Goal: Information Seeking & Learning: Learn about a topic

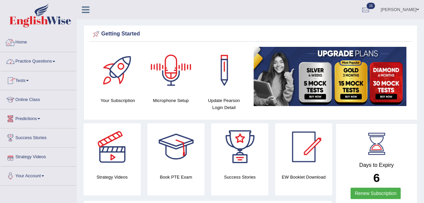
click at [25, 59] on link "Practice Questions" at bounding box center [38, 60] width 76 height 17
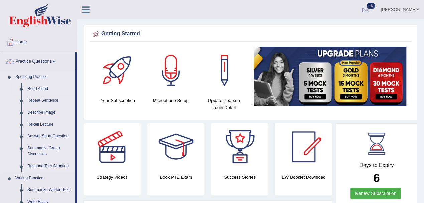
click at [31, 88] on link "Read Aloud" at bounding box center [49, 89] width 50 height 12
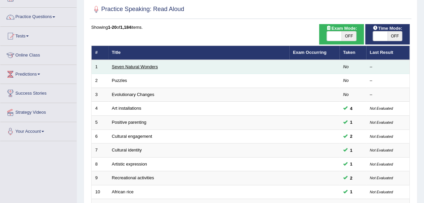
click at [136, 66] on link "Seven Natural Wonders" at bounding box center [135, 66] width 46 height 5
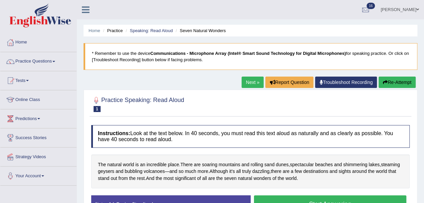
click at [114, 31] on li "Practice" at bounding box center [111, 30] width 21 height 6
click at [126, 30] on li "Speaking: Read Aloud" at bounding box center [148, 30] width 49 height 6
click at [115, 29] on li "Practice" at bounding box center [111, 30] width 21 height 6
click at [114, 29] on li "Practice" at bounding box center [111, 30] width 21 height 6
click at [115, 30] on li "Practice" at bounding box center [111, 30] width 21 height 6
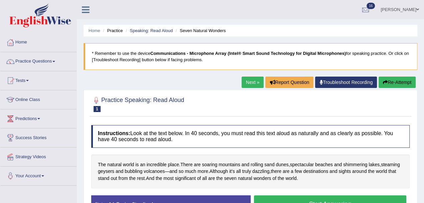
click at [115, 30] on li "Practice" at bounding box center [111, 30] width 21 height 6
click at [114, 29] on li "Practice" at bounding box center [111, 30] width 21 height 6
click at [99, 30] on link "Home" at bounding box center [94, 30] width 12 height 5
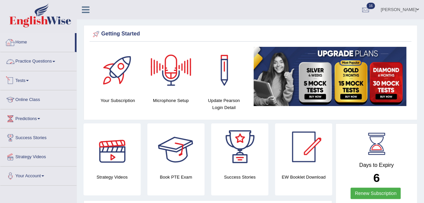
click at [26, 58] on link "Practice Questions" at bounding box center [38, 60] width 76 height 17
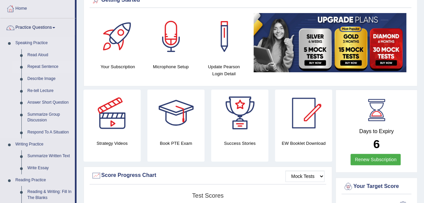
scroll to position [44, 0]
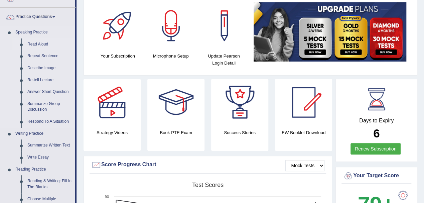
click at [39, 42] on link "Read Aloud" at bounding box center [49, 44] width 50 height 12
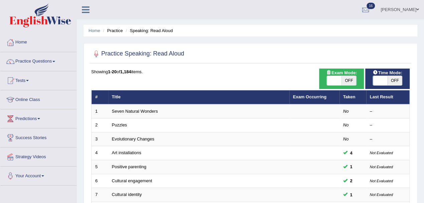
click at [391, 78] on span "OFF" at bounding box center [394, 80] width 15 height 9
checkbox input "true"
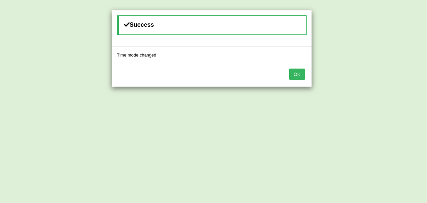
click at [293, 74] on button "OK" at bounding box center [297, 73] width 15 height 11
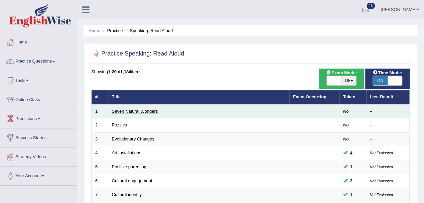
click at [138, 110] on link "Seven Natural Wonders" at bounding box center [135, 111] width 46 height 5
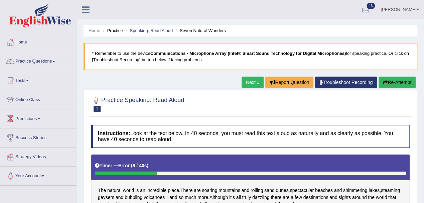
click at [403, 84] on button "Re-Attempt" at bounding box center [396, 81] width 37 height 11
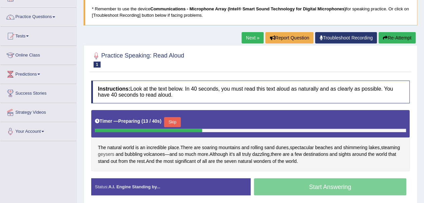
click at [114, 154] on span "geysers" at bounding box center [106, 154] width 16 height 7
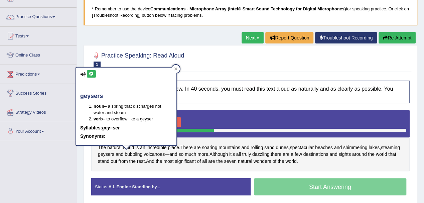
click at [90, 73] on icon at bounding box center [91, 74] width 5 height 4
click at [90, 74] on icon at bounding box center [91, 74] width 5 height 4
click at [190, 110] on div "Timer — Preparing ( 20 / 40s ) Skip" at bounding box center [250, 123] width 318 height 27
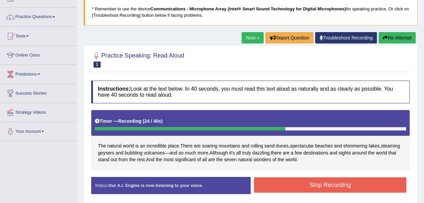
click at [322, 182] on button "Stop Recording" at bounding box center [330, 184] width 153 height 15
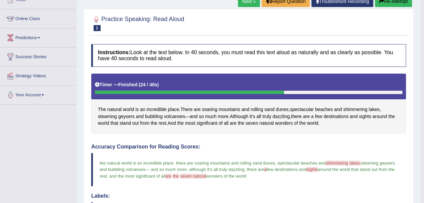
scroll to position [44, 0]
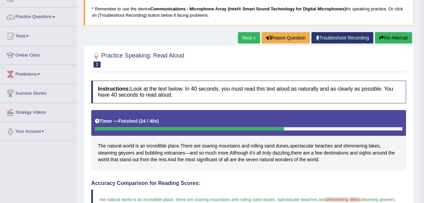
click at [384, 37] on button "Re-Attempt" at bounding box center [393, 37] width 37 height 11
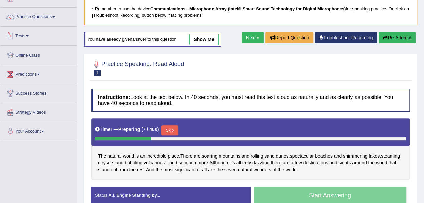
click at [173, 130] on button "Skip" at bounding box center [169, 130] width 17 height 10
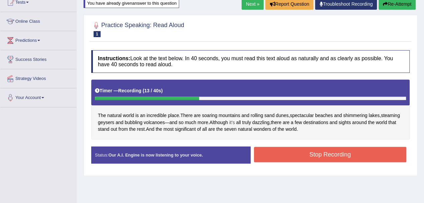
scroll to position [89, 0]
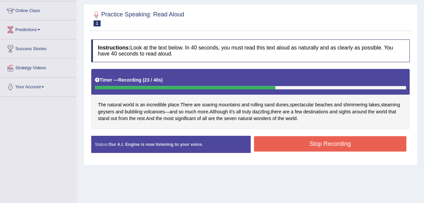
click at [316, 140] on button "Stop Recording" at bounding box center [330, 143] width 153 height 15
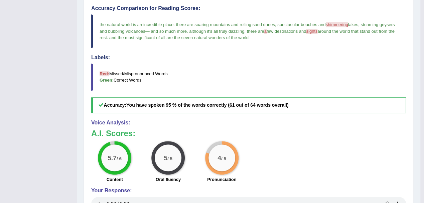
scroll to position [0, 0]
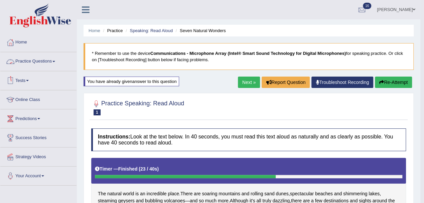
click at [36, 61] on link "Practice Questions" at bounding box center [38, 60] width 76 height 17
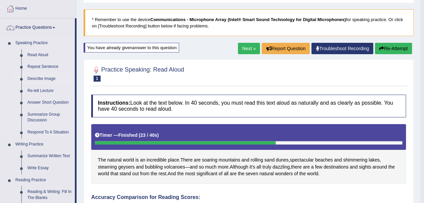
scroll to position [44, 0]
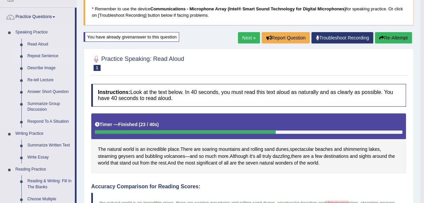
click at [44, 57] on link "Repeat Sentence" at bounding box center [49, 56] width 50 height 12
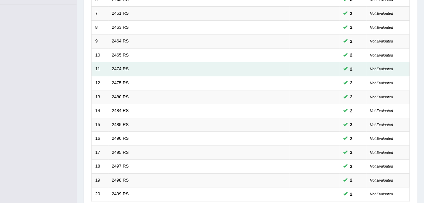
scroll to position [236, 0]
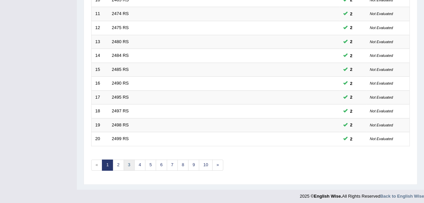
click at [130, 162] on link "3" at bounding box center [129, 164] width 11 height 11
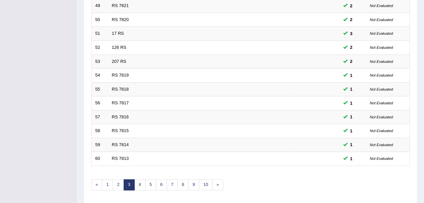
scroll to position [236, 0]
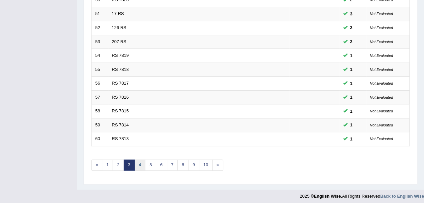
click at [139, 163] on link "4" at bounding box center [139, 164] width 11 height 11
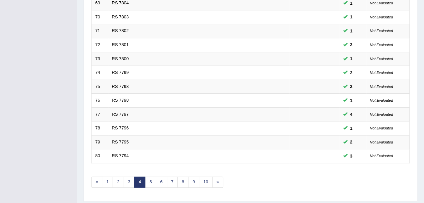
scroll to position [236, 0]
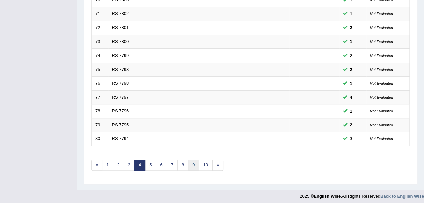
click at [189, 160] on link "9" at bounding box center [193, 164] width 11 height 11
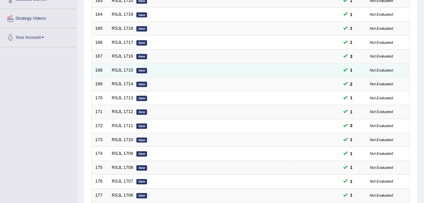
scroll to position [236, 0]
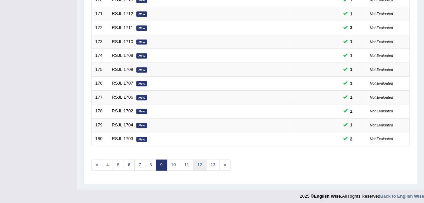
click at [194, 163] on link "12" at bounding box center [199, 164] width 13 height 11
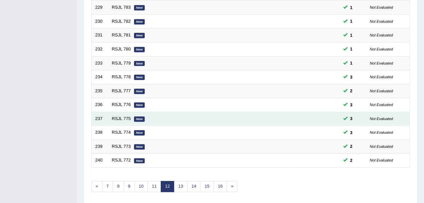
scroll to position [236, 0]
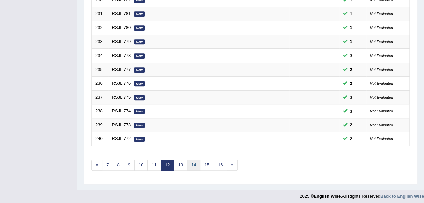
click at [189, 162] on link "14" at bounding box center [193, 164] width 13 height 11
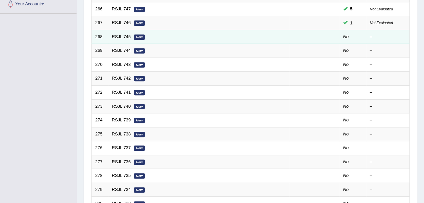
scroll to position [147, 0]
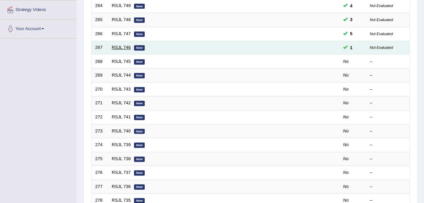
click at [121, 46] on link "RSJL 746" at bounding box center [121, 47] width 19 height 5
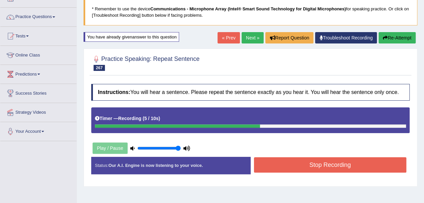
click at [285, 157] on button "Stop Recording" at bounding box center [330, 164] width 153 height 15
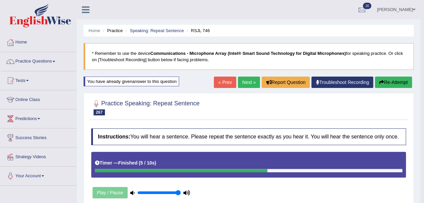
click at [244, 77] on link "Next »" at bounding box center [249, 81] width 22 height 11
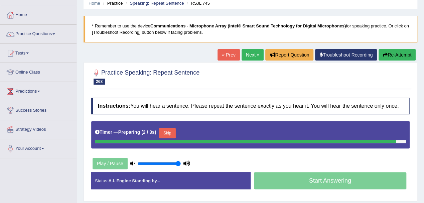
scroll to position [44, 0]
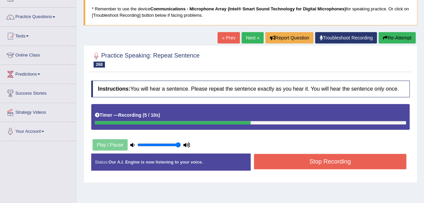
click at [274, 162] on button "Stop Recording" at bounding box center [330, 161] width 153 height 15
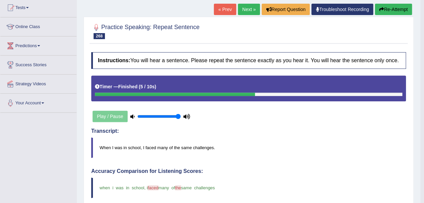
scroll to position [0, 0]
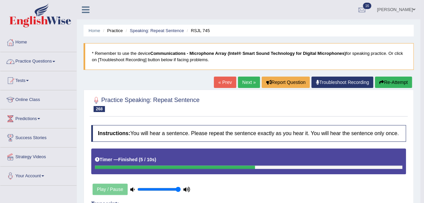
click at [45, 60] on link "Practice Questions" at bounding box center [38, 60] width 76 height 17
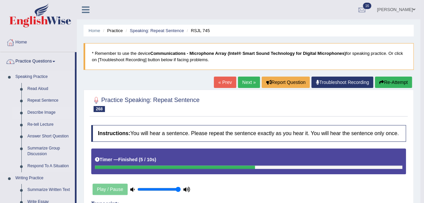
click at [40, 113] on link "Describe Image" at bounding box center [49, 113] width 50 height 12
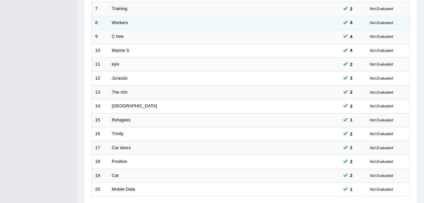
scroll to position [236, 0]
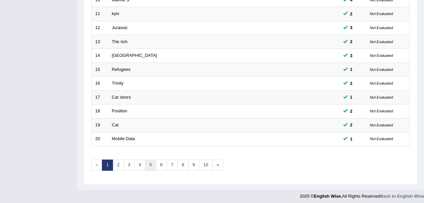
click at [145, 163] on link "5" at bounding box center [150, 164] width 11 height 11
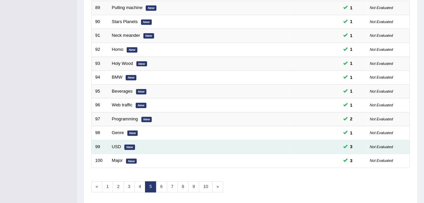
scroll to position [236, 0]
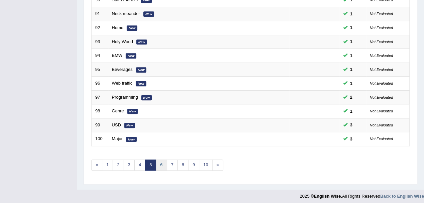
click at [160, 160] on link "6" at bounding box center [161, 164] width 11 height 11
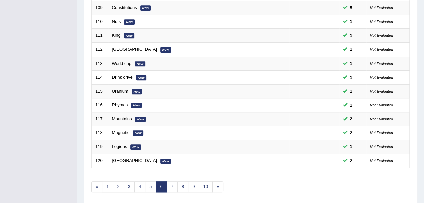
scroll to position [236, 0]
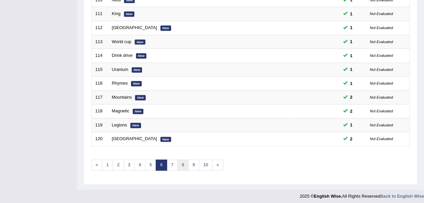
click at [180, 160] on link "8" at bounding box center [182, 164] width 11 height 11
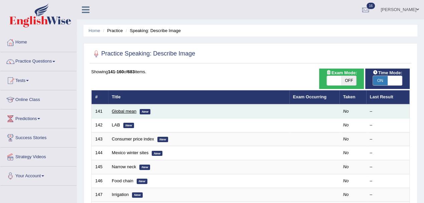
click at [126, 109] on link "Global mean" at bounding box center [124, 111] width 25 height 5
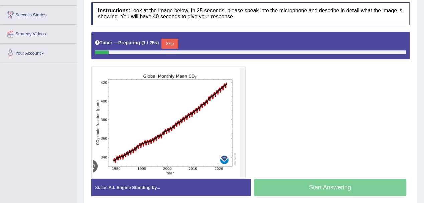
scroll to position [134, 0]
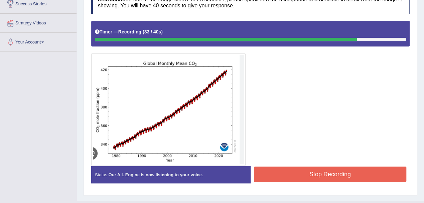
click at [302, 171] on button "Stop Recording" at bounding box center [330, 173] width 153 height 15
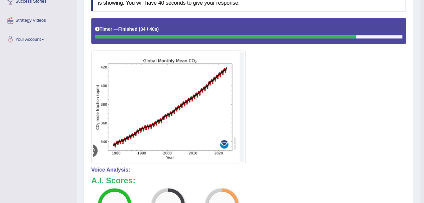
scroll to position [59, 0]
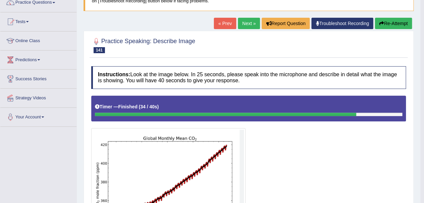
click at [391, 22] on button "Re-Attempt" at bounding box center [393, 23] width 37 height 11
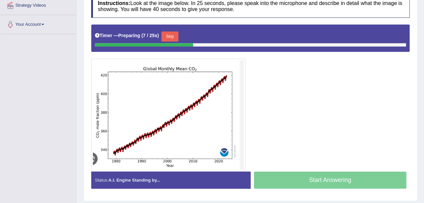
click at [170, 34] on button "Skip" at bounding box center [169, 36] width 17 height 10
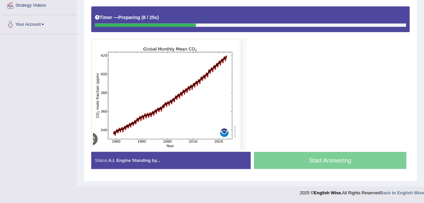
scroll to position [150, 0]
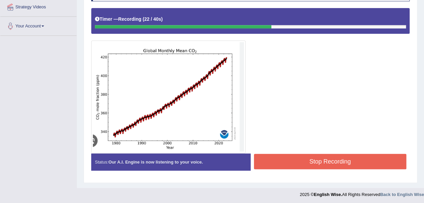
click at [312, 159] on button "Stop Recording" at bounding box center [330, 161] width 153 height 15
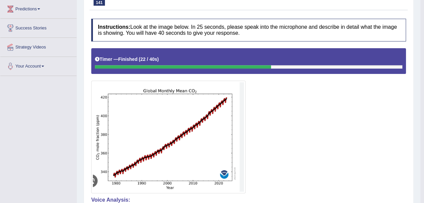
scroll to position [62, 0]
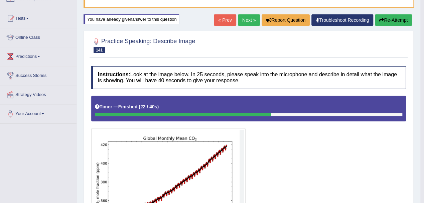
click at [391, 17] on button "Re-Attempt" at bounding box center [393, 19] width 37 height 11
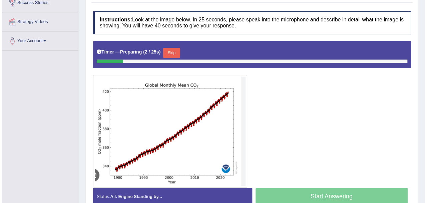
scroll to position [124, 0]
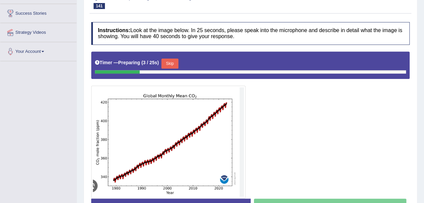
click at [176, 63] on button "Skip" at bounding box center [169, 63] width 17 height 10
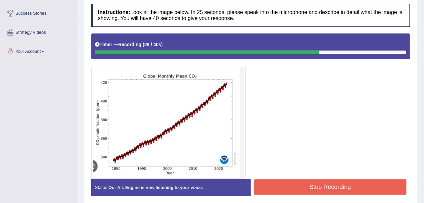
click at [318, 188] on button "Stop Recording" at bounding box center [330, 186] width 153 height 15
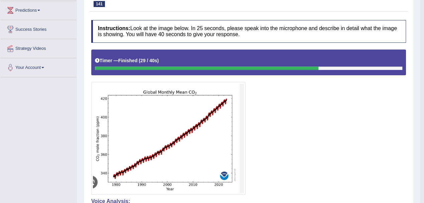
scroll to position [62, 0]
